Goal: Information Seeking & Learning: Check status

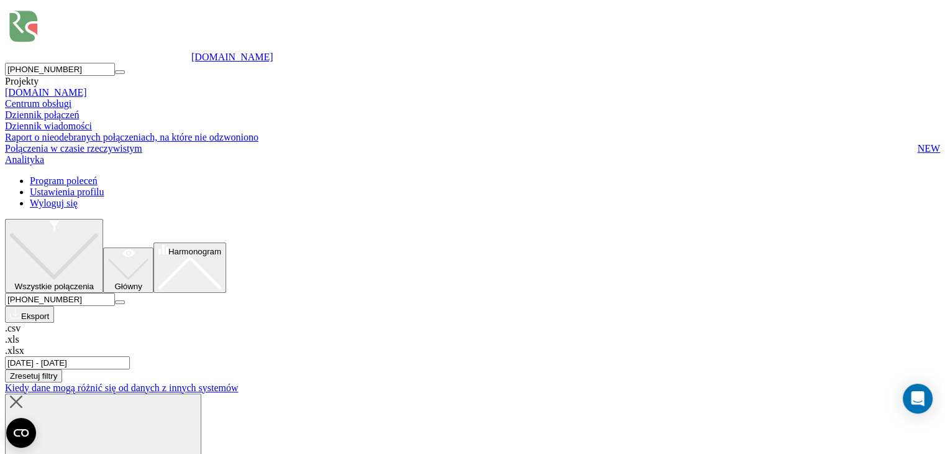
click at [115, 293] on input "[PHONE_NUMBER]" at bounding box center [60, 299] width 110 height 13
paste input "134352081"
type input "134352081"
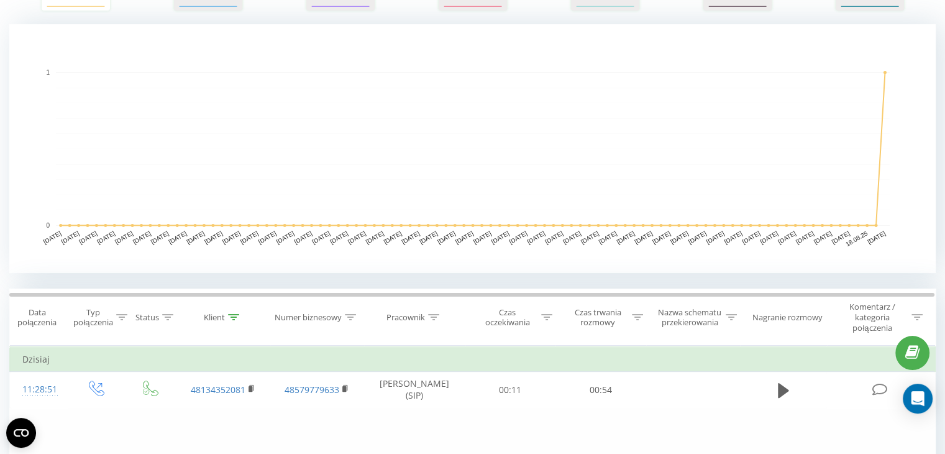
scroll to position [249, 0]
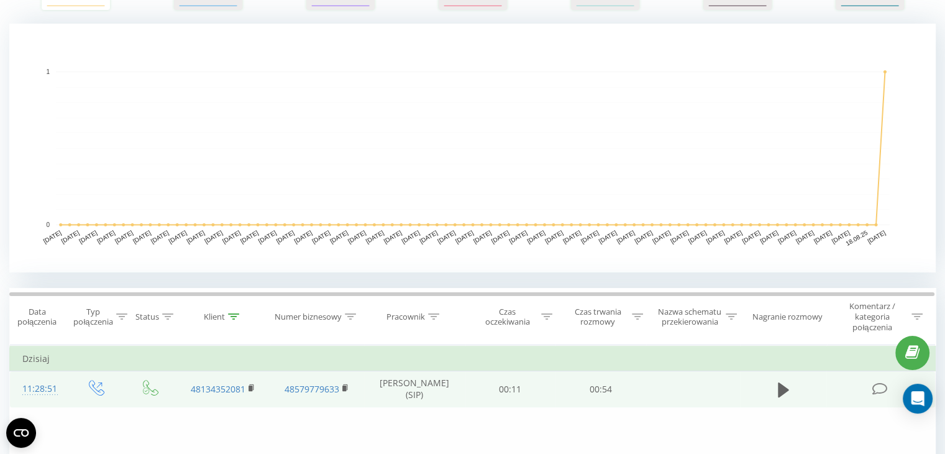
click at [770, 387] on td at bounding box center [783, 389] width 87 height 36
click at [778, 383] on icon at bounding box center [783, 388] width 11 height 15
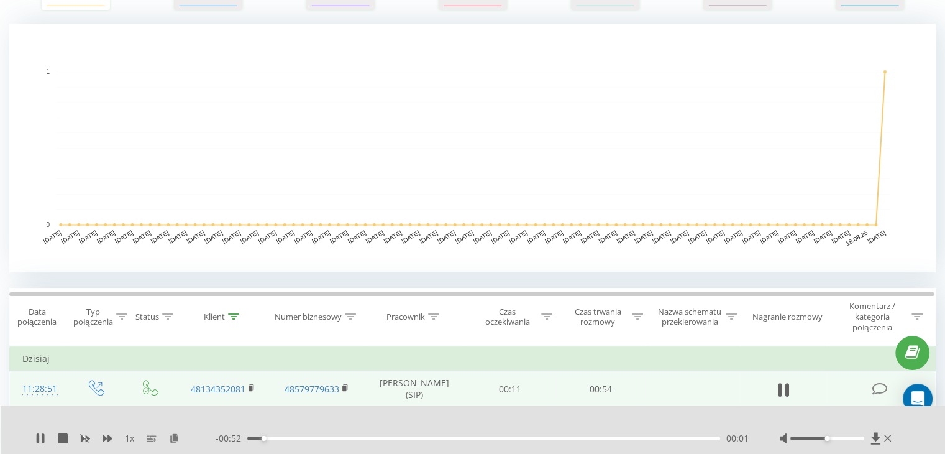
click at [509, 443] on div "- 00:52 00:01 00:01" at bounding box center [482, 438] width 533 height 12
click at [511, 441] on div "- 00:52 00:01 00:01" at bounding box center [482, 438] width 533 height 12
click at [512, 437] on div "00:30" at bounding box center [483, 438] width 473 height 4
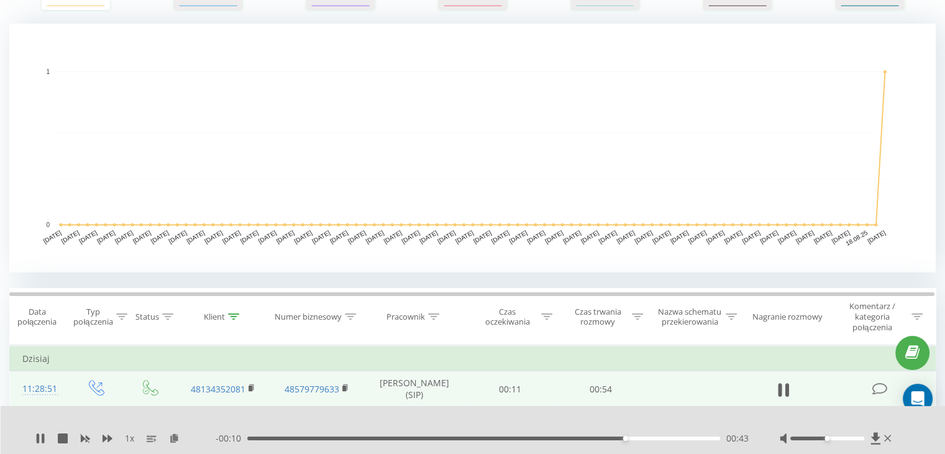
click at [45, 440] on div "1 x" at bounding box center [125, 438] width 180 height 12
click at [43, 439] on icon at bounding box center [43, 438] width 2 height 10
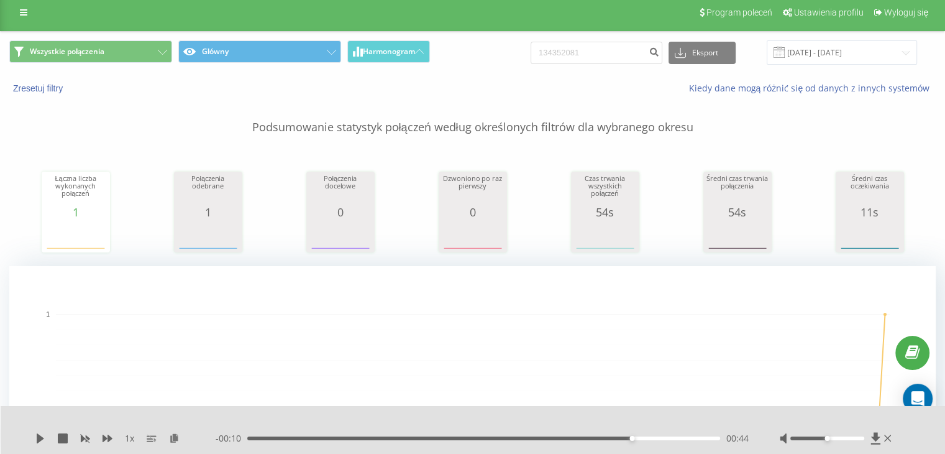
scroll to position [0, 0]
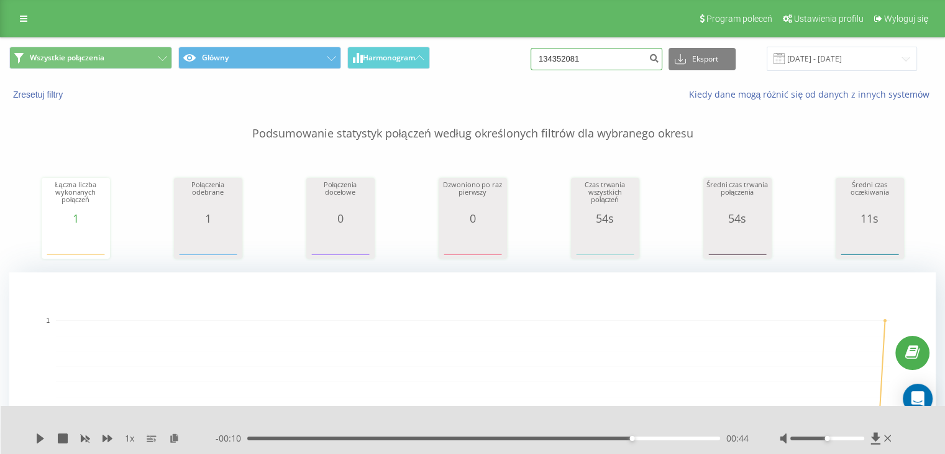
click at [595, 70] on input "134352081" at bounding box center [597, 59] width 132 height 22
paste input "43821503"
type input "438215031"
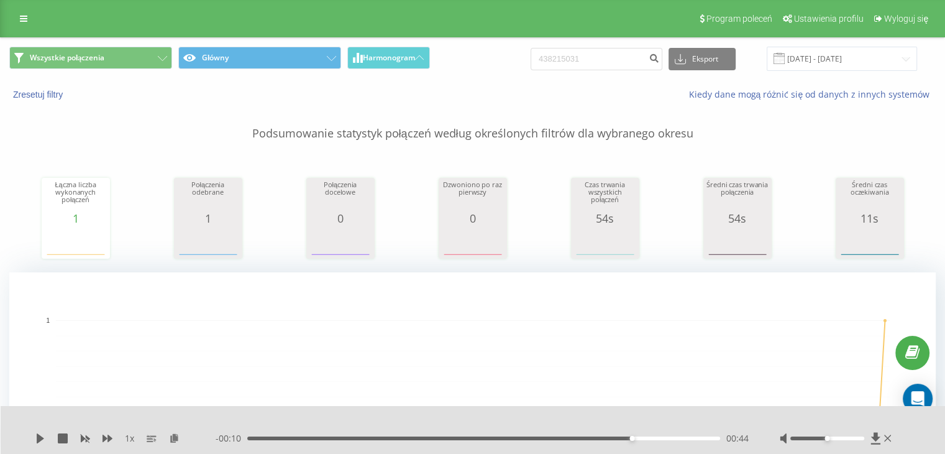
click at [677, 42] on div "Wszystkie połączenia Główny Harmonogram 438215031 Eksport .csv .xls .xlsx 20.05…" at bounding box center [473, 59] width 944 height 42
click at [659, 53] on icon "submit" at bounding box center [654, 56] width 11 height 7
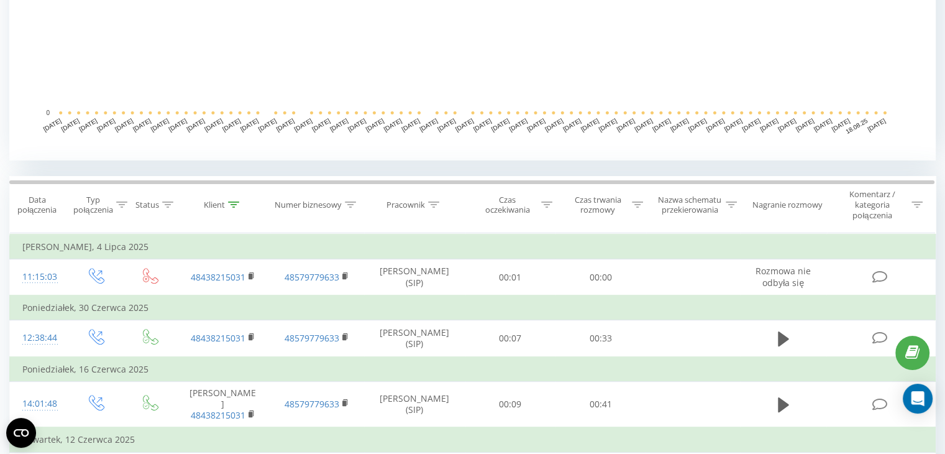
scroll to position [373, 0]
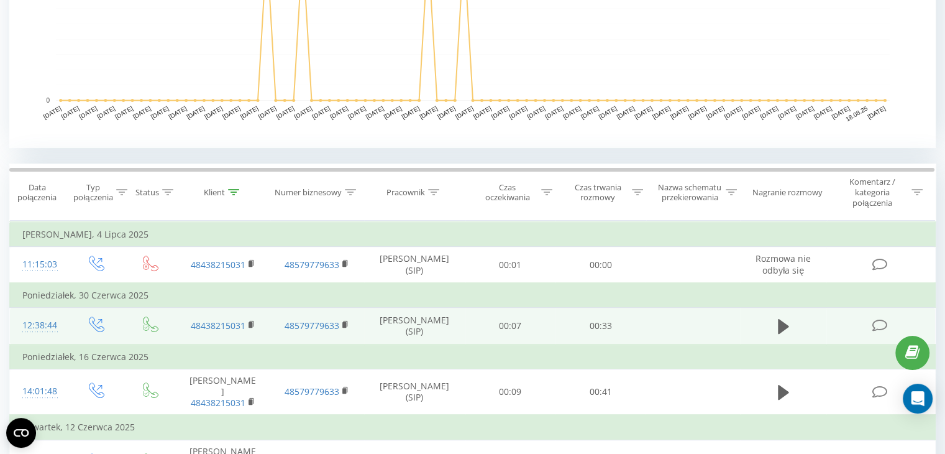
click at [795, 329] on td at bounding box center [783, 326] width 87 height 37
click at [781, 326] on icon at bounding box center [783, 326] width 11 height 15
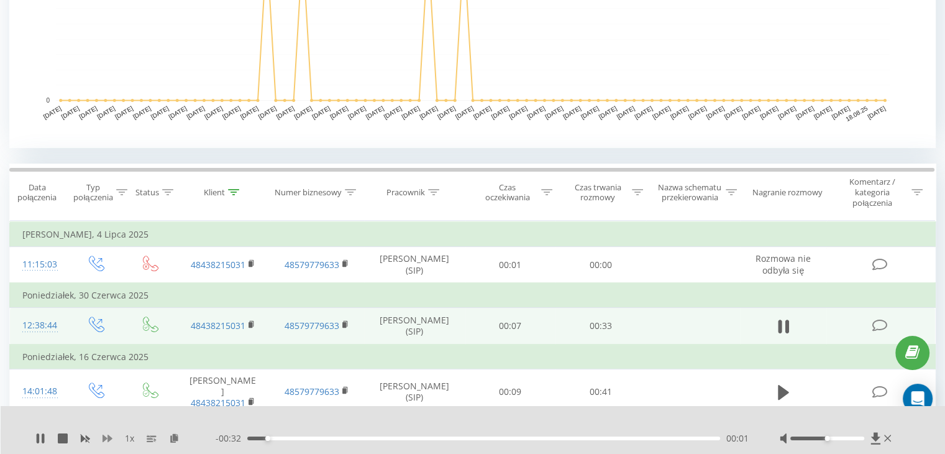
click at [104, 437] on icon at bounding box center [108, 437] width 10 height 7
click at [859, 444] on div "1.5 x - 00:23 00:09 00:09" at bounding box center [473, 430] width 945 height 48
click at [848, 437] on div at bounding box center [827, 438] width 74 height 4
drag, startPoint x: 850, startPoint y: 437, endPoint x: 865, endPoint y: 437, distance: 14.9
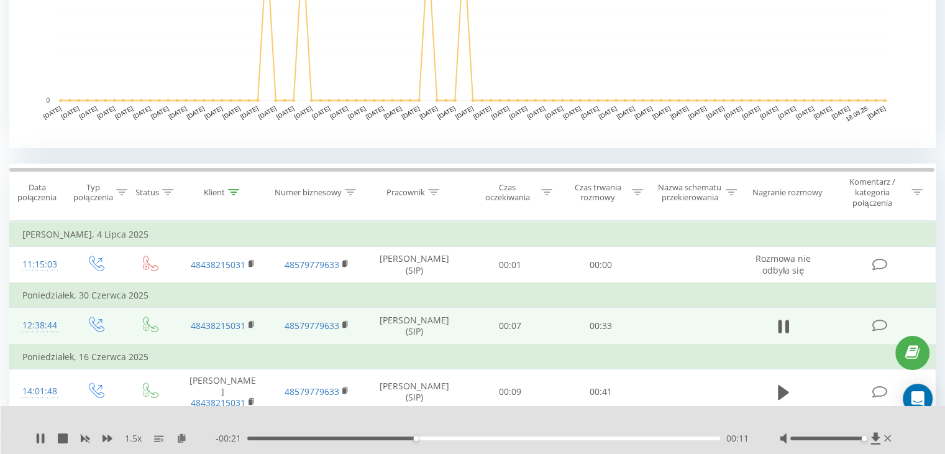
click at [865, 437] on div "Accessibility label" at bounding box center [863, 438] width 5 height 5
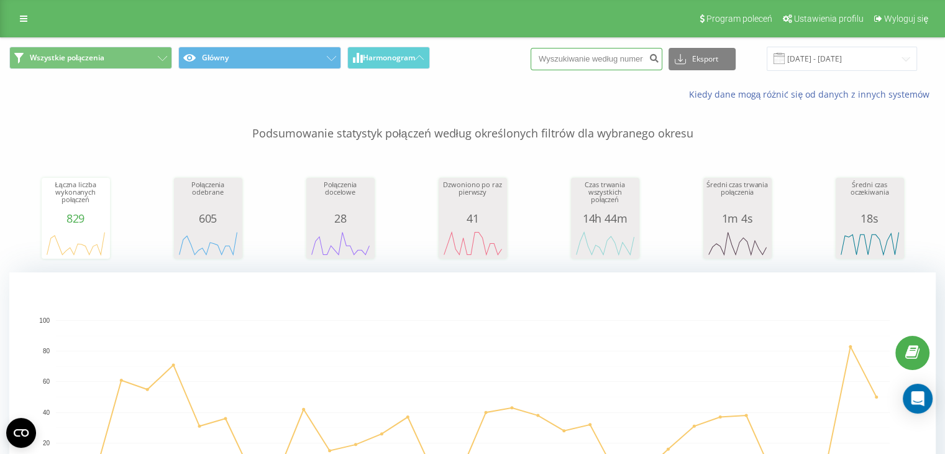
click at [585, 50] on input at bounding box center [597, 59] width 132 height 22
paste input "43 821 51 20"
type input "43 821 51 20"
click at [662, 62] on button "submit" at bounding box center [654, 59] width 17 height 22
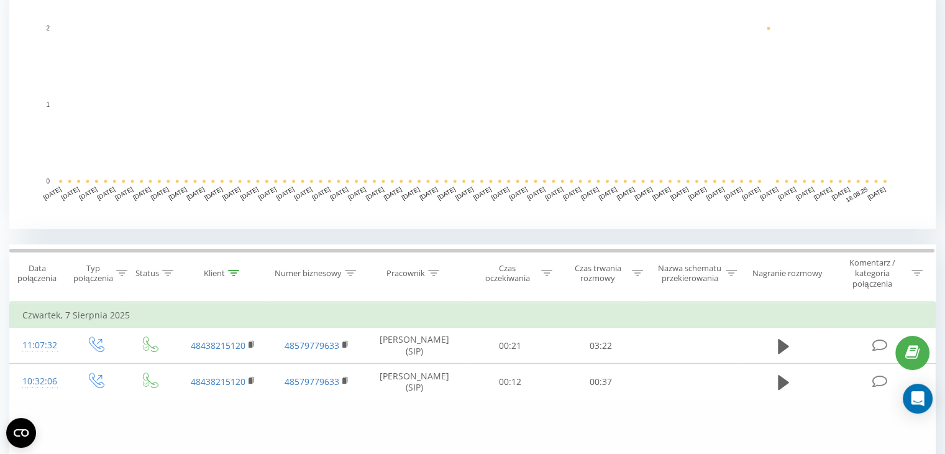
scroll to position [373, 0]
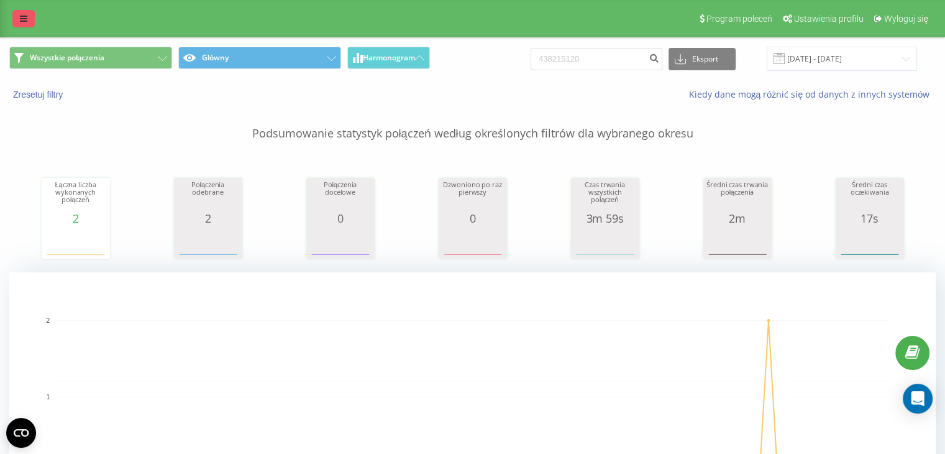
click at [13, 11] on link at bounding box center [23, 18] width 22 height 17
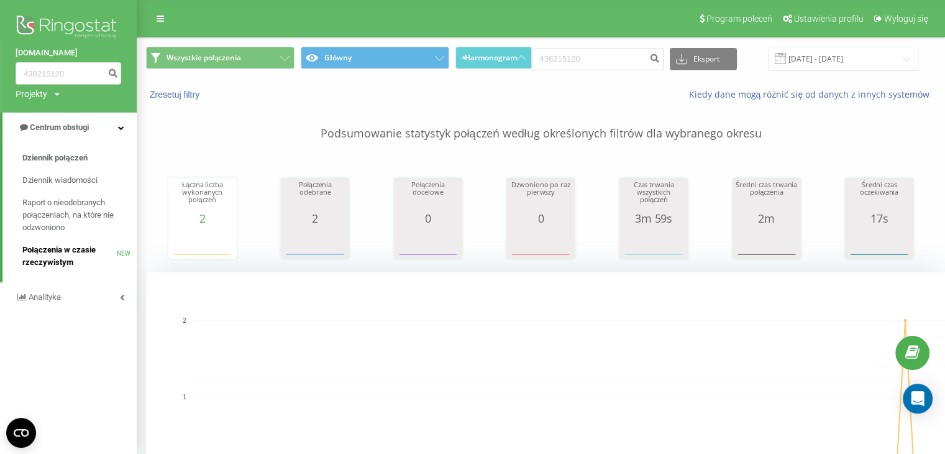
click at [41, 262] on span "Połączenia w czasie rzeczywistym" at bounding box center [69, 256] width 94 height 25
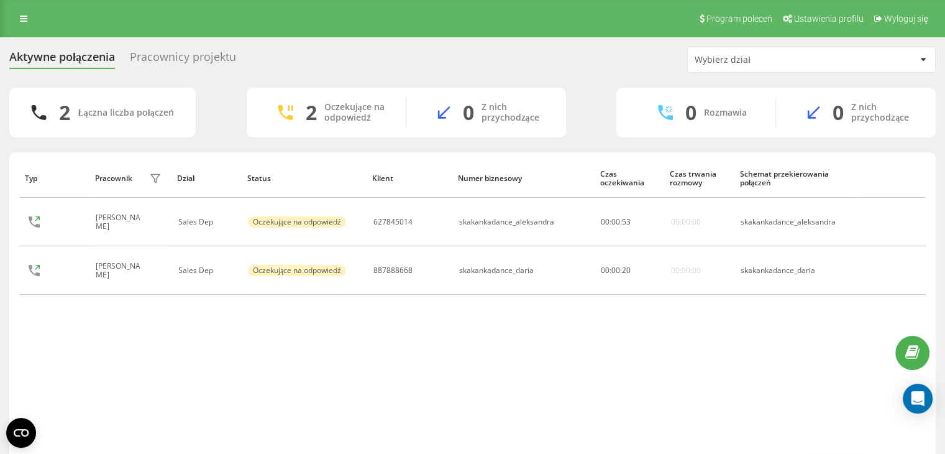
click at [167, 54] on div "Pracownicy projektu" at bounding box center [183, 59] width 106 height 19
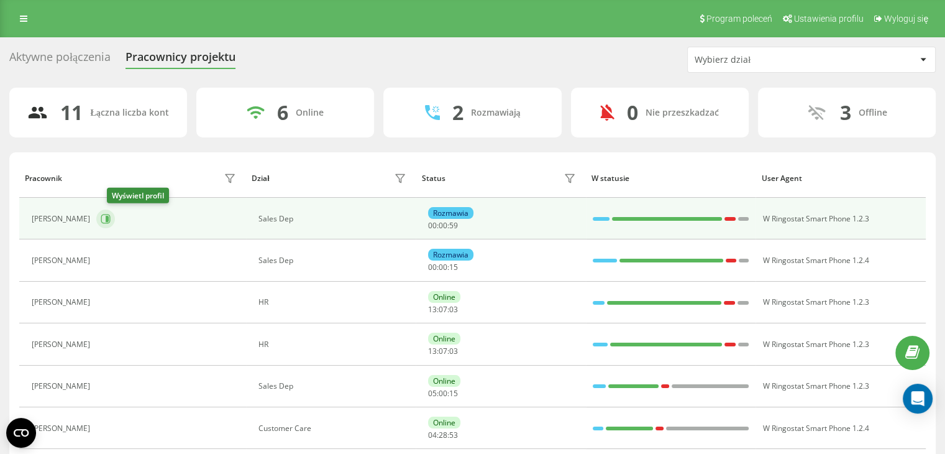
click at [111, 217] on icon at bounding box center [105, 218] width 9 height 9
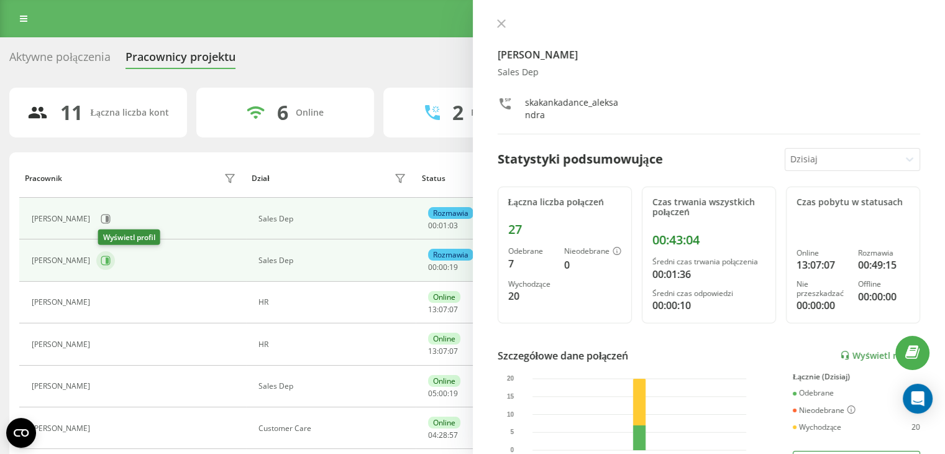
click at [103, 262] on icon at bounding box center [105, 260] width 9 height 9
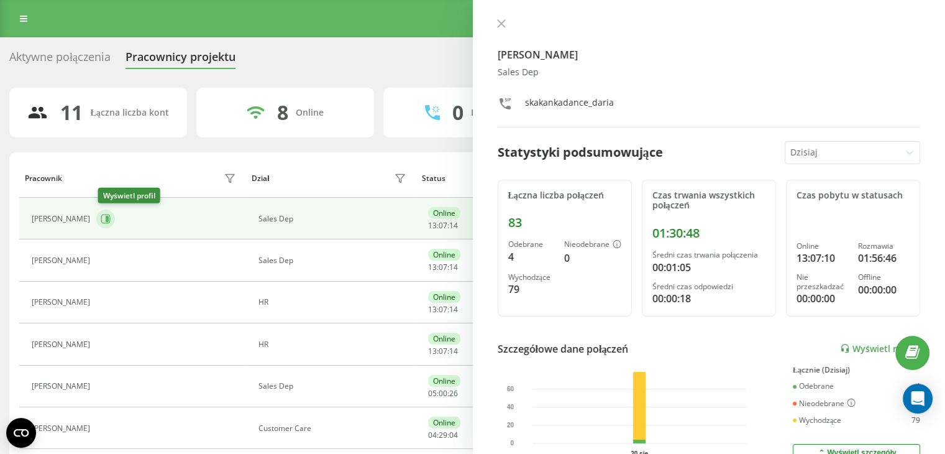
click at [105, 221] on icon at bounding box center [106, 219] width 10 height 10
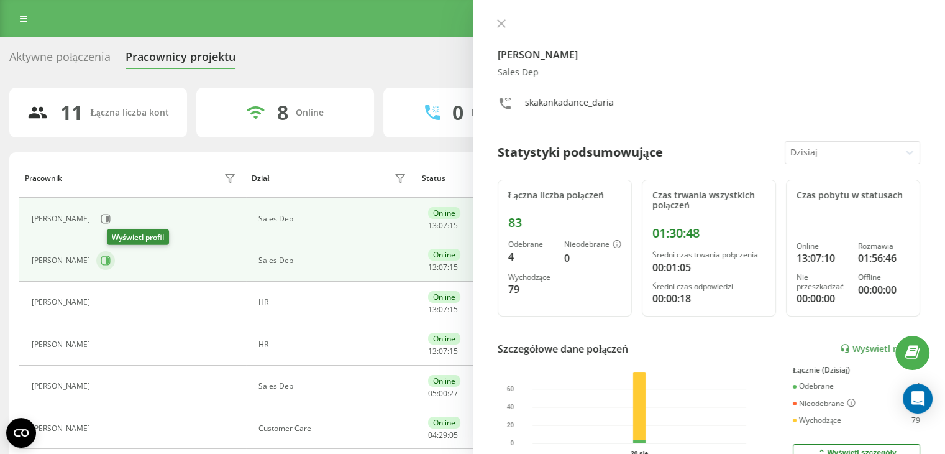
click at [111, 257] on icon at bounding box center [106, 260] width 10 height 10
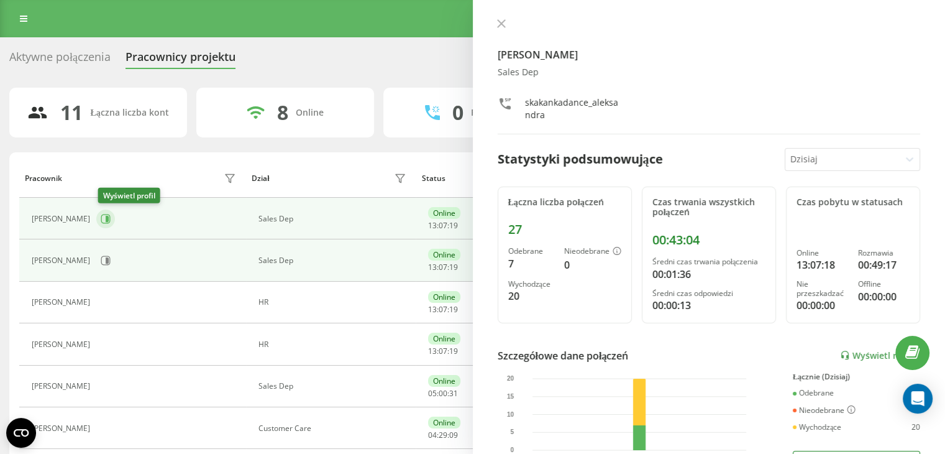
click at [106, 214] on icon at bounding box center [106, 219] width 10 height 10
